Goal: Complete application form

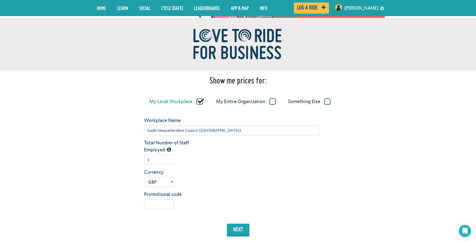
scroll to position [25, 0]
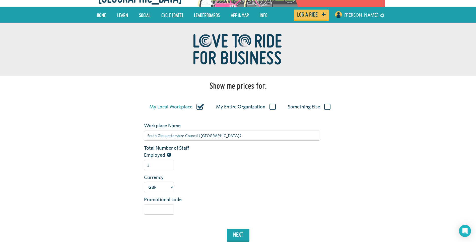
click at [269, 108] on label "My Entire Organization" at bounding box center [246, 106] width 60 height 7
click at [0, 0] on input "My Entire Organization" at bounding box center [0, 0] width 0 height 0
click at [322, 105] on label "Something Else" at bounding box center [309, 106] width 43 height 7
click at [0, 0] on input "Something Else" at bounding box center [0, 0] width 0 height 0
click at [260, 105] on label "My Entire Organization" at bounding box center [245, 106] width 60 height 7
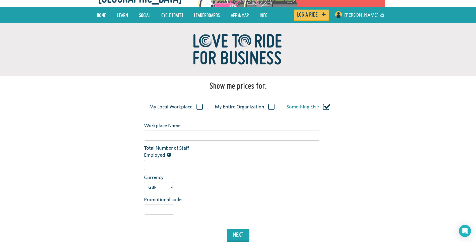
click at [0, 0] on input "My Entire Organization" at bounding box center [0, 0] width 0 height 0
click at [190, 104] on label "My Local Workplace" at bounding box center [175, 106] width 53 height 7
click at [0, 0] on input "My Local Workplace" at bounding box center [0, 0] width 0 height 0
type input "South Gloucestershire Council ([GEOGRAPHIC_DATA])"
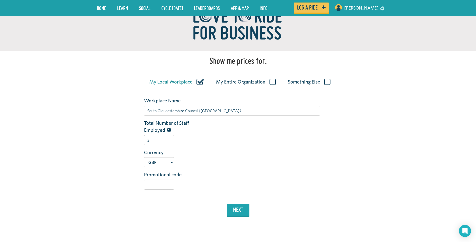
scroll to position [50, 0]
click at [239, 208] on button "next" at bounding box center [238, 209] width 23 height 12
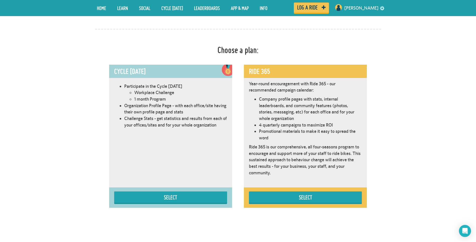
scroll to position [258, 0]
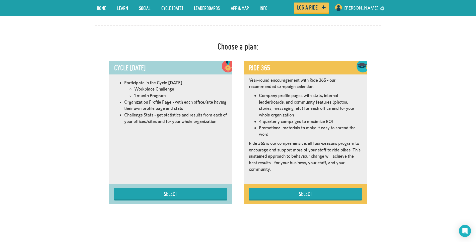
click at [256, 84] on p "Year-round encouragement with Ride 365 - our recommended campaign calendar:" at bounding box center [305, 83] width 113 height 13
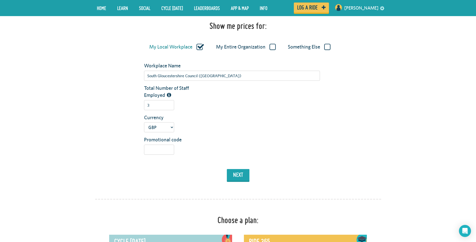
scroll to position [82, 0]
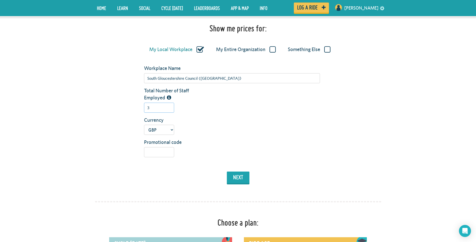
click at [162, 108] on input "3" at bounding box center [159, 107] width 30 height 10
click at [229, 175] on button "next" at bounding box center [238, 177] width 23 height 12
drag, startPoint x: 160, startPoint y: 109, endPoint x: 122, endPoint y: 106, distance: 38.5
click at [127, 106] on div "Total Number of Staff Employed 3000" at bounding box center [238, 101] width 294 height 29
type input "0"
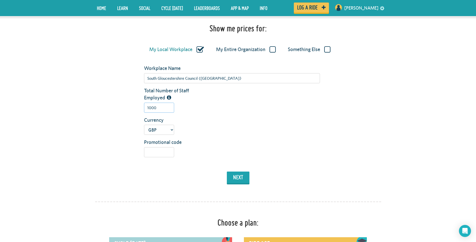
type input "1000"
click at [189, 166] on div "Workplace Name South Gloucestershire Council ([GEOGRAPHIC_DATA]) Total Number o…" at bounding box center [238, 125] width 286 height 121
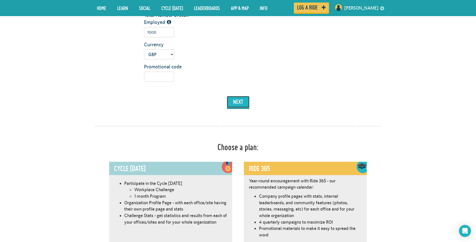
click at [237, 99] on button "next" at bounding box center [238, 102] width 23 height 12
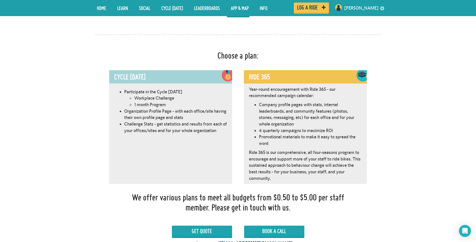
scroll to position [233, 0]
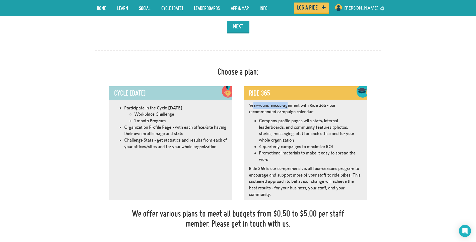
drag, startPoint x: 255, startPoint y: 106, endPoint x: 289, endPoint y: 106, distance: 33.9
click at [289, 106] on p "Year-round encouragement with Ride 365 - our recommended campaign calendar:" at bounding box center [305, 108] width 113 height 13
drag, startPoint x: 289, startPoint y: 106, endPoint x: 283, endPoint y: 108, distance: 6.0
click at [283, 108] on p "Year-round encouragement with Ride 365 - our recommended campaign calendar:" at bounding box center [305, 108] width 113 height 13
drag, startPoint x: 283, startPoint y: 105, endPoint x: 281, endPoint y: 112, distance: 7.0
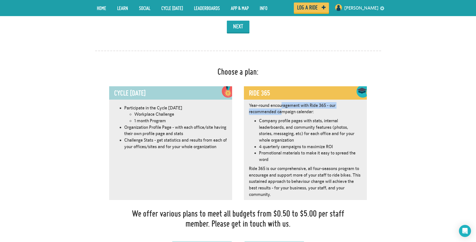
click at [281, 112] on p "Year-round encouragement with Ride 365 - our recommended campaign calendar:" at bounding box center [305, 108] width 113 height 13
drag, startPoint x: 281, startPoint y: 112, endPoint x: 275, endPoint y: 117, distance: 7.3
click at [275, 117] on div "Year-round encouragement with Ride 365 - our recommended campaign calendar: Com…" at bounding box center [305, 151] width 123 height 98
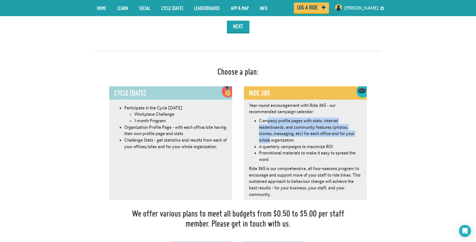
drag, startPoint x: 267, startPoint y: 120, endPoint x: 270, endPoint y: 137, distance: 17.4
click at [270, 137] on li "Company profile pages with stats, internal leaderboards, and community features…" at bounding box center [310, 130] width 103 height 26
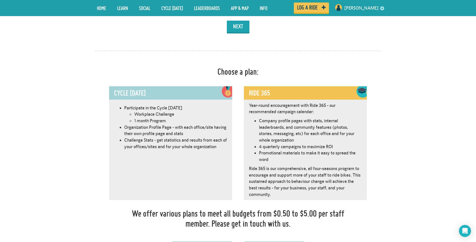
drag, startPoint x: 270, startPoint y: 137, endPoint x: 267, endPoint y: 144, distance: 8.0
click at [267, 144] on li "4 quarterly campaigns to maximize ROI" at bounding box center [310, 146] width 103 height 7
click at [252, 168] on p "Ride 365 is our comprehensive, all four-seasons program to encourage and suppor…" at bounding box center [305, 181] width 113 height 32
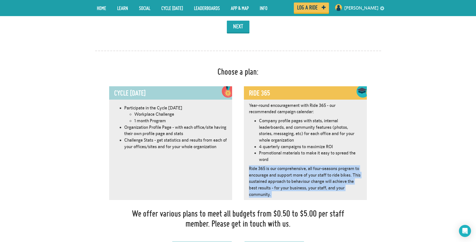
click at [252, 168] on p "Ride 365 is our comprehensive, all four-seasons program to encourage and suppor…" at bounding box center [305, 181] width 113 height 32
drag, startPoint x: 252, startPoint y: 168, endPoint x: 242, endPoint y: 172, distance: 9.8
click at [242, 172] on div "Cycle [DATE] Participate in the Cycle [DATE] Workplace Challenge 1 month Progra…" at bounding box center [238, 144] width 294 height 117
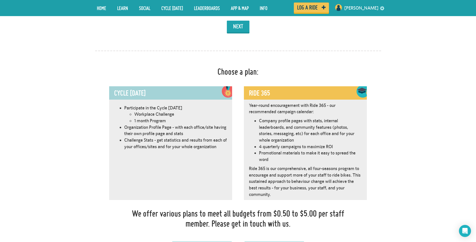
click at [135, 145] on li "Challenge Stats - get statistics and results from each of your offices/sites an…" at bounding box center [175, 143] width 103 height 13
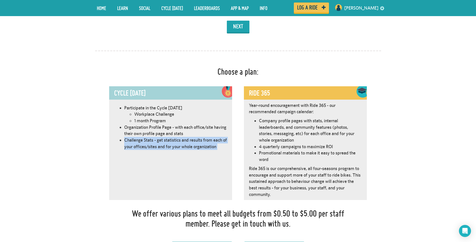
click at [135, 145] on li "Challenge Stats - get statistics and results from each of your offices/sites an…" at bounding box center [175, 143] width 103 height 13
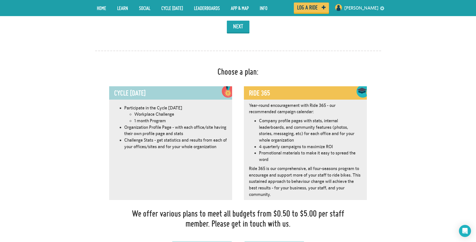
drag, startPoint x: 135, startPoint y: 145, endPoint x: 124, endPoint y: 135, distance: 14.9
click at [124, 135] on ul "Participate in the Cycle [DATE] Workplace Challenge 1 month Program Organizatio…" at bounding box center [170, 126] width 113 height 45
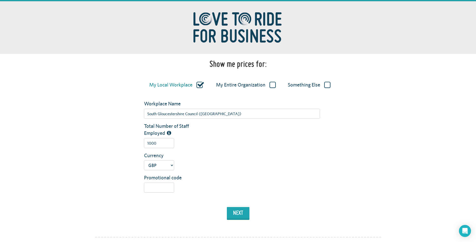
scroll to position [0, 0]
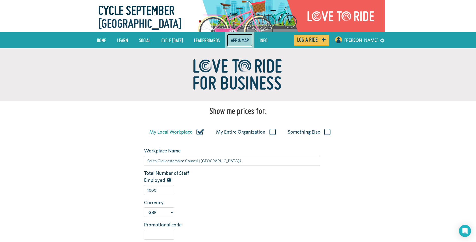
click at [253, 42] on link "App & Map" at bounding box center [239, 40] width 25 height 13
